Goal: Information Seeking & Learning: Learn about a topic

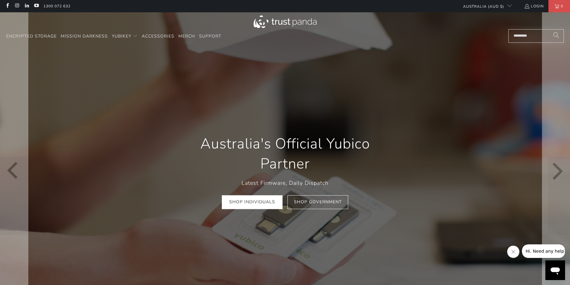
click at [255, 210] on div "Australia's Official Yubico Partner Latest Firmware, Daily Dispatch Shop Indivi…" at bounding box center [285, 171] width 222 height 94
click at [256, 203] on link "Shop Individuals" at bounding box center [252, 202] width 61 height 14
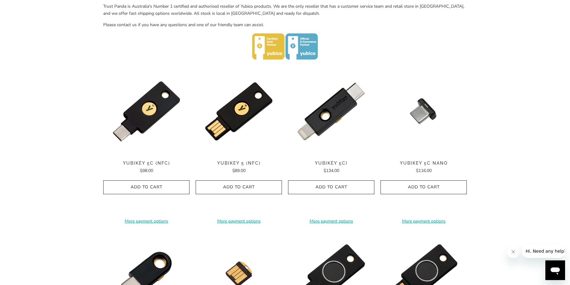
scroll to position [277, 0]
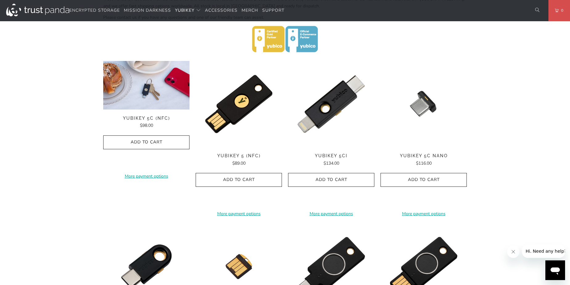
click at [141, 100] on img at bounding box center [146, 85] width 86 height 49
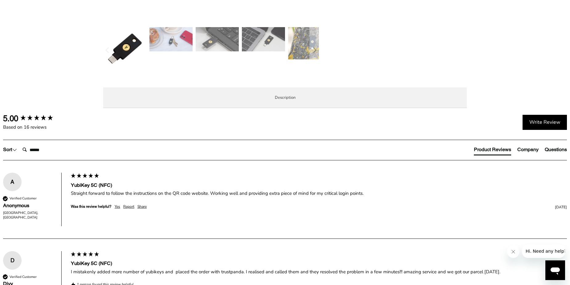
scroll to position [277, 0]
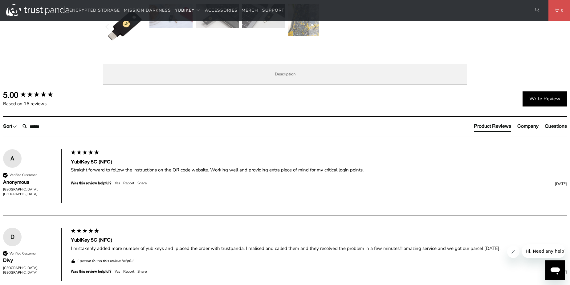
click at [0, 0] on span "Specifications" at bounding box center [0, 0] width 0 height 0
click at [0, 0] on li "Overview" at bounding box center [0, 0] width 0 height 0
click at [0, 0] on span "Specifications" at bounding box center [0, 0] width 0 height 0
click at [0, 0] on span "Overview" at bounding box center [0, 0] width 0 height 0
click at [0, 0] on span "Specifications" at bounding box center [0, 0] width 0 height 0
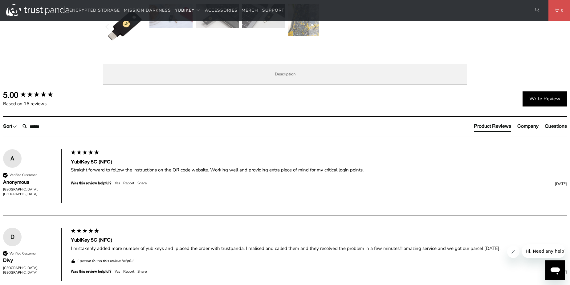
click at [0, 0] on span "Overview" at bounding box center [0, 0] width 0 height 0
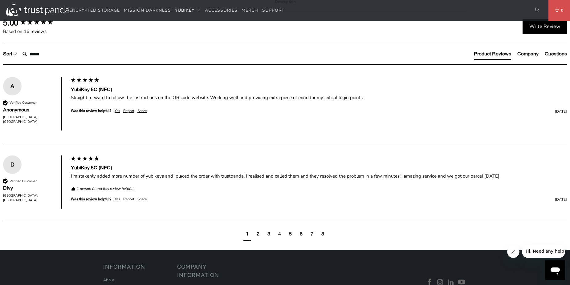
scroll to position [339, 0]
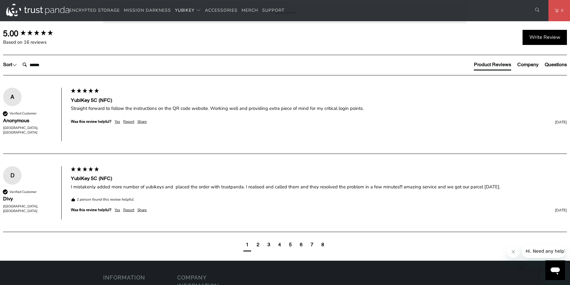
click at [0, 0] on li "Specifications" at bounding box center [0, 0] width 0 height 0
click at [0, 0] on span "Enterprise and Government" at bounding box center [0, 0] width 0 height 0
click at [0, 0] on li "Local Service & Support" at bounding box center [0, 0] width 0 height 0
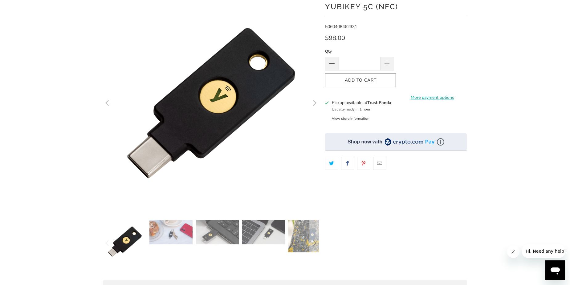
scroll to position [62, 0]
